Goal: Check status: Check status

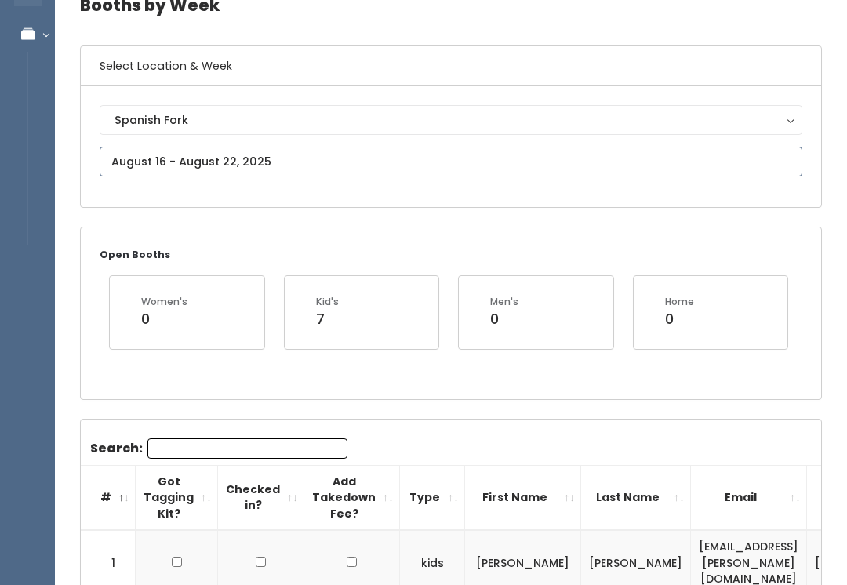
click at [249, 158] on input "text" at bounding box center [451, 162] width 702 height 30
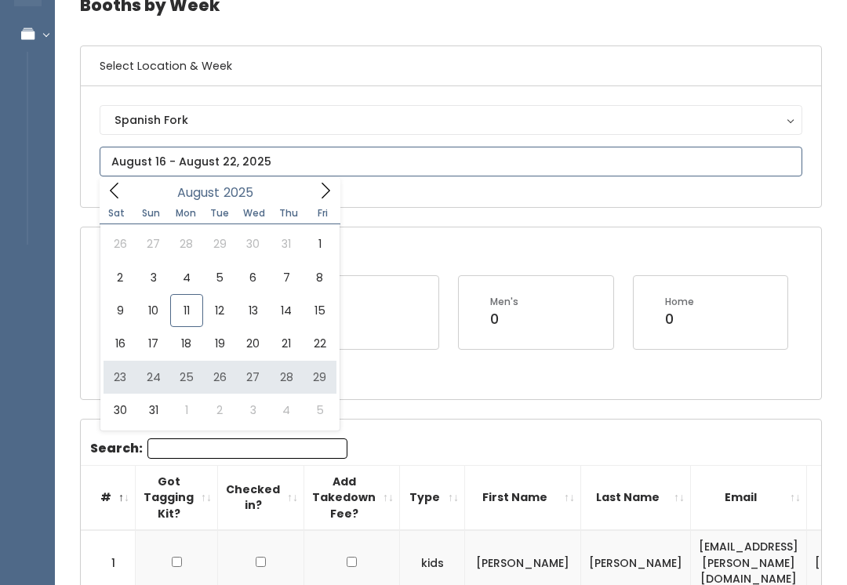
type input "[DATE] to [DATE]"
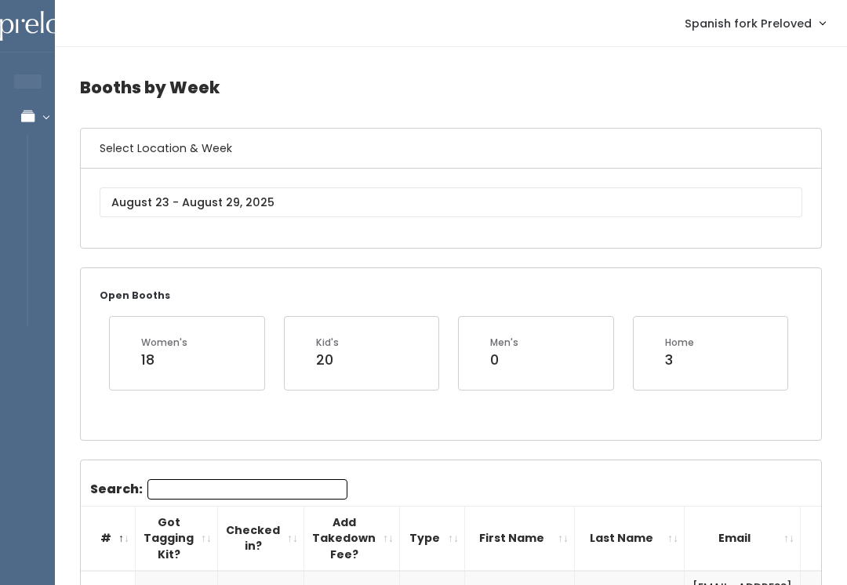
scroll to position [199, 0]
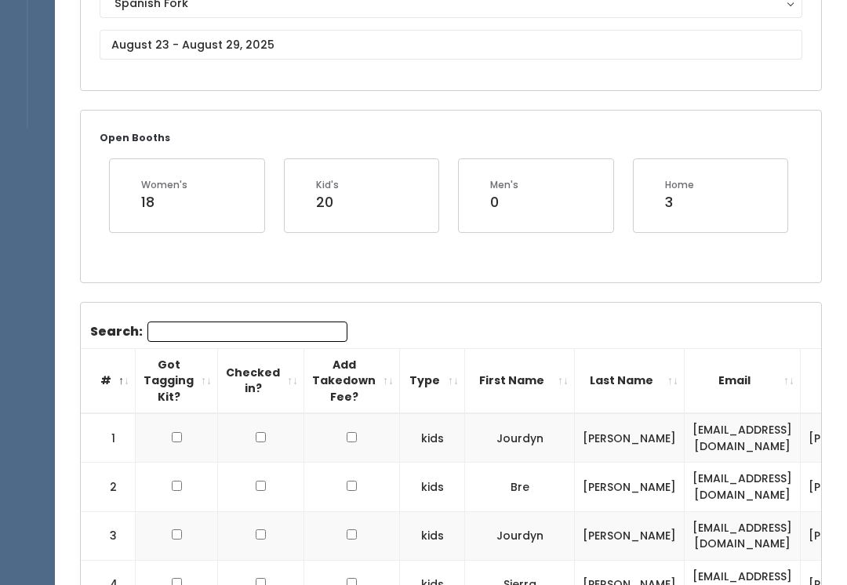
click at [292, 328] on input "Search:" at bounding box center [247, 331] width 200 height 20
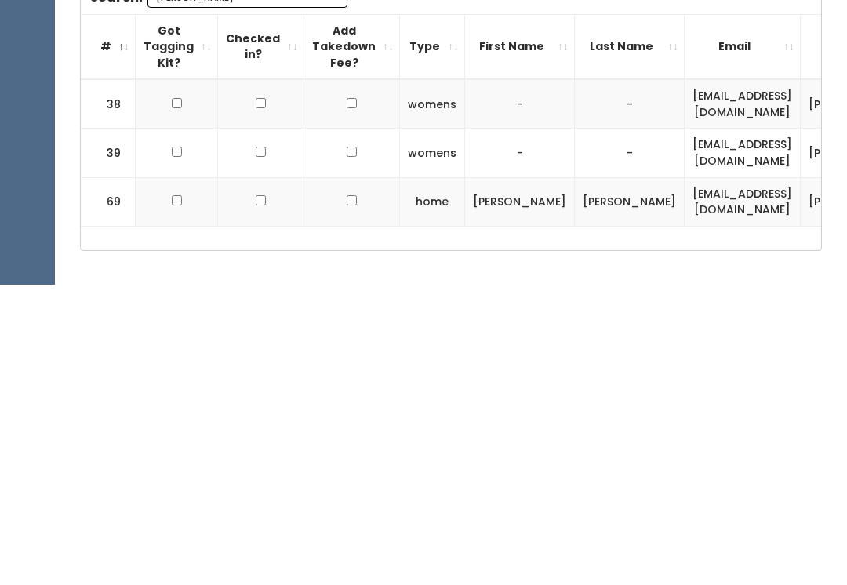
type input "Brooke"
click at [190, 379] on td at bounding box center [177, 403] width 82 height 49
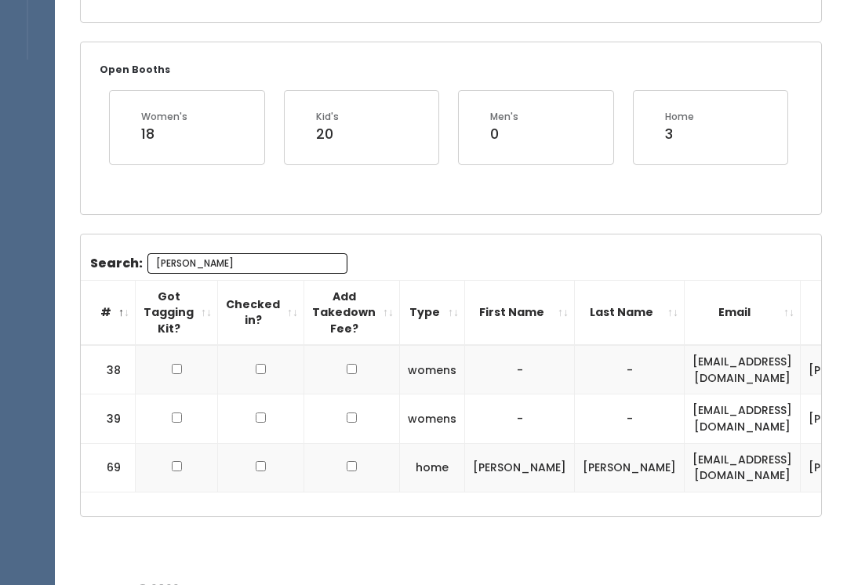
click at [205, 361] on td at bounding box center [177, 369] width 82 height 49
click at [180, 358] on td at bounding box center [177, 369] width 82 height 49
click at [179, 364] on input "checkbox" at bounding box center [177, 369] width 10 height 10
checkbox input "true"
click at [176, 412] on input "checkbox" at bounding box center [177, 417] width 10 height 10
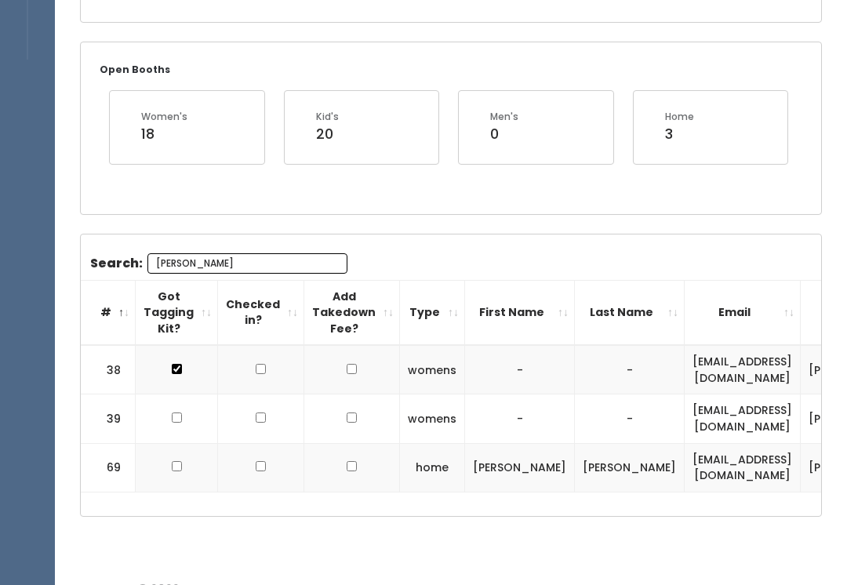
checkbox input "true"
